Goal: Task Accomplishment & Management: Manage account settings

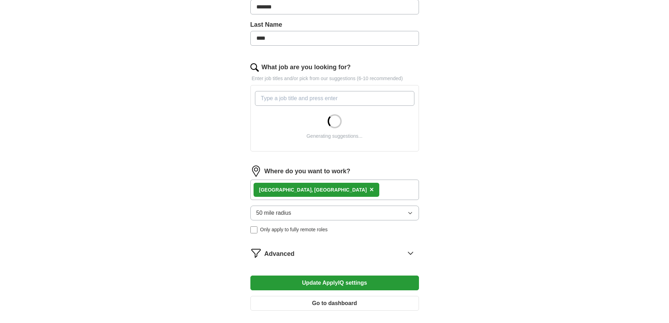
scroll to position [176, 0]
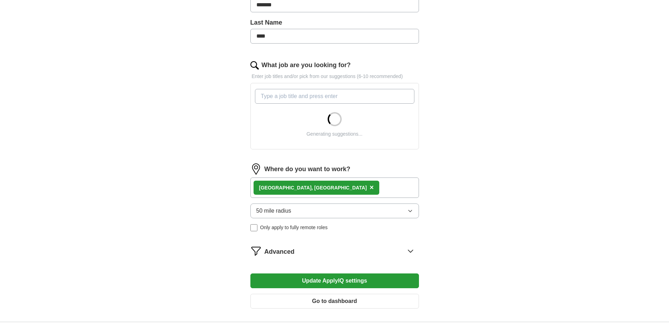
click at [413, 211] on button "50 mile radius" at bounding box center [334, 210] width 169 height 15
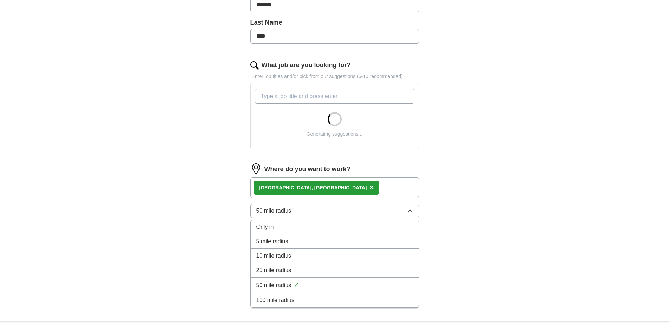
click at [281, 271] on span "25 mile radius" at bounding box center [273, 270] width 35 height 8
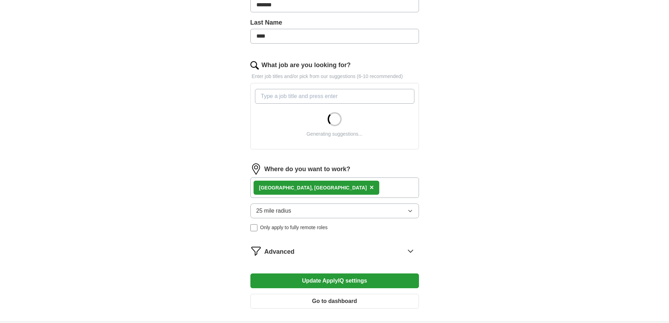
click at [483, 196] on div "ApplyIQ Let ApplyIQ do the hard work of searching and applying for jobs. Just t…" at bounding box center [335, 83] width 450 height 475
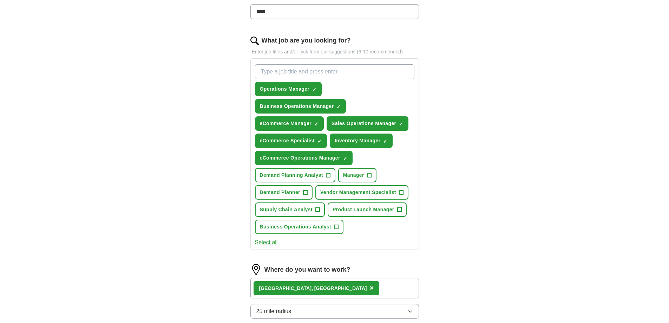
scroll to position [186, 0]
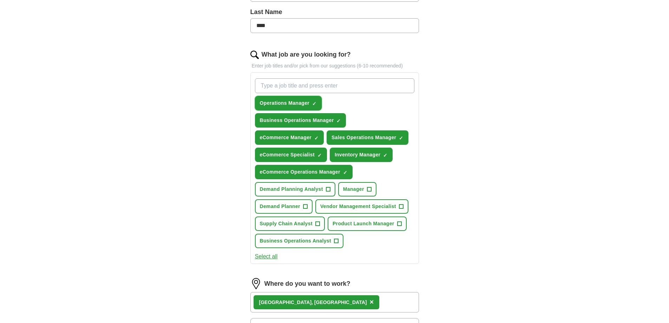
click at [0, 0] on span "×" at bounding box center [0, 0] width 0 height 0
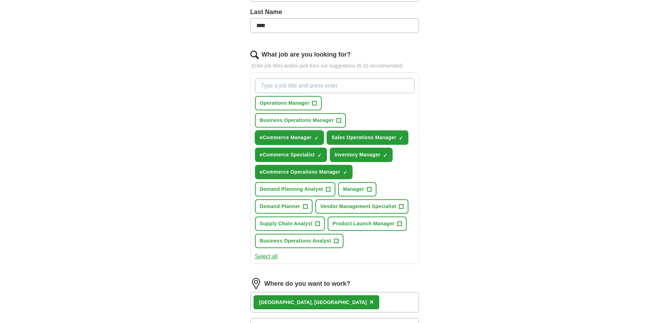
click at [0, 0] on span "×" at bounding box center [0, 0] width 0 height 0
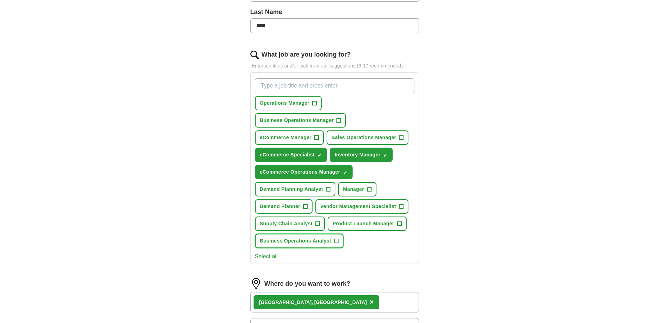
click at [337, 243] on span "+" at bounding box center [336, 241] width 4 height 6
click at [314, 223] on button "Supply Chain Analyst +" at bounding box center [290, 223] width 70 height 14
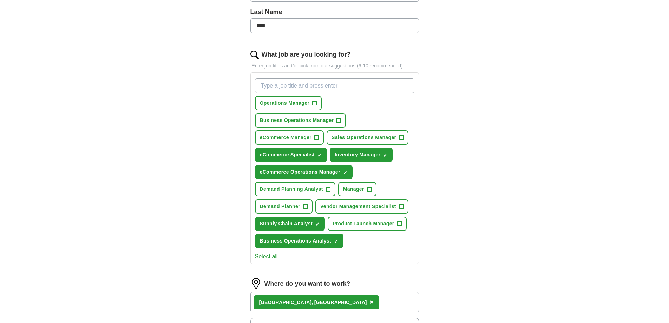
click at [295, 89] on input "What job are you looking for?" at bounding box center [334, 85] width 159 height 15
type input "inventory coordinator"
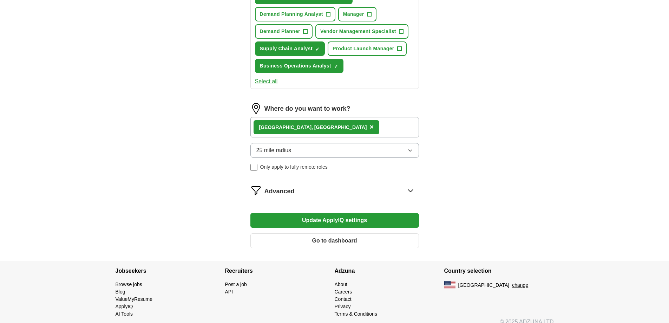
scroll to position [362, 0]
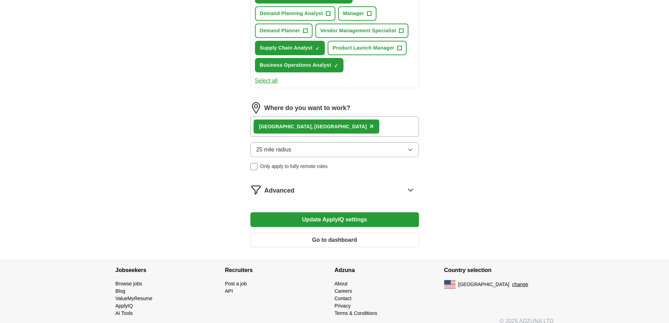
click at [326, 219] on button "Update ApplyIQ settings" at bounding box center [334, 219] width 169 height 15
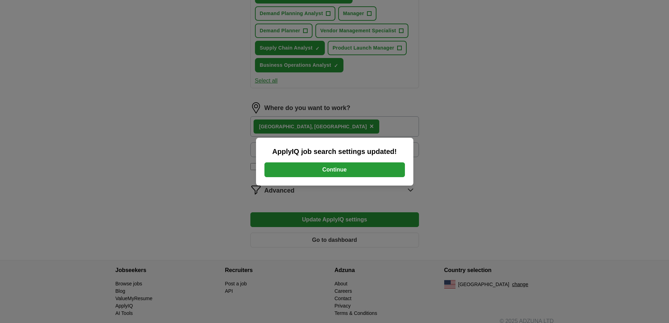
click at [337, 174] on button "Continue" at bounding box center [334, 169] width 140 height 15
